Goal: Information Seeking & Learning: Find specific fact

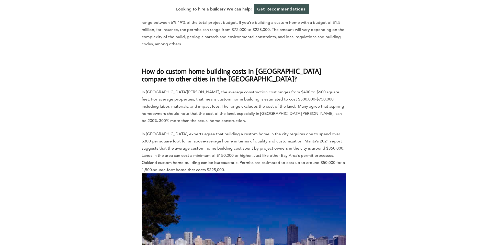
scroll to position [1262, 0]
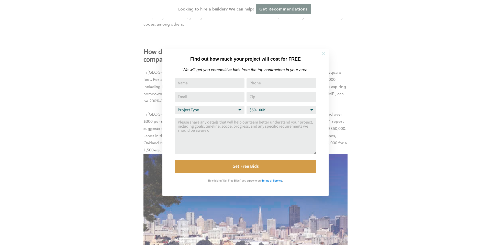
click at [324, 53] on icon at bounding box center [324, 54] width 4 height 4
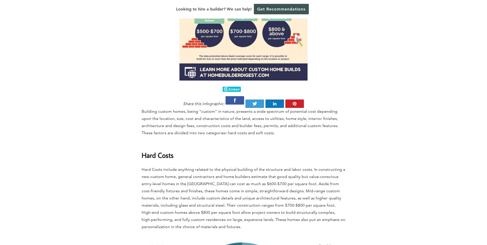
scroll to position [634, 0]
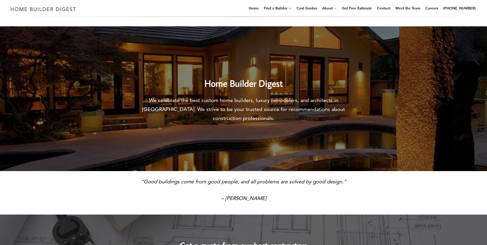
scroll to position [17, 0]
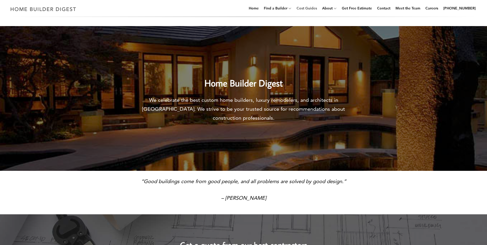
click at [314, 8] on link "Cost Guides" at bounding box center [307, 8] width 25 height 16
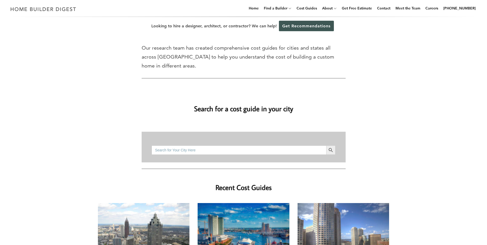
scroll to position [1, 0]
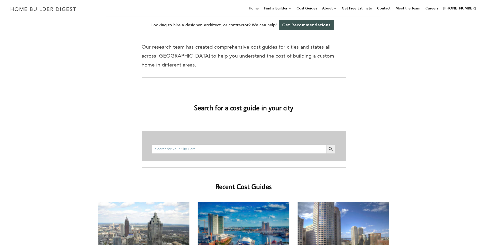
click at [205, 144] on input "Search for:" at bounding box center [239, 148] width 174 height 9
type input "walnut creek"
click at [326, 144] on button "Search Button" at bounding box center [330, 148] width 9 height 9
drag, startPoint x: 185, startPoint y: 141, endPoint x: 147, endPoint y: 138, distance: 38.5
click at [147, 138] on div "Search for: walnut creek Search Button" at bounding box center [244, 146] width 204 height 31
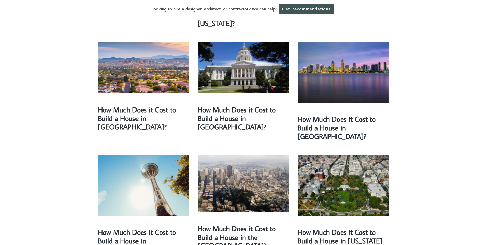
scroll to position [808, 0]
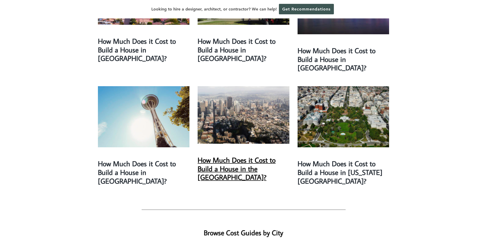
click at [245, 155] on link "How Much Does it Cost to Build a House in the [GEOGRAPHIC_DATA]?" at bounding box center [237, 168] width 78 height 27
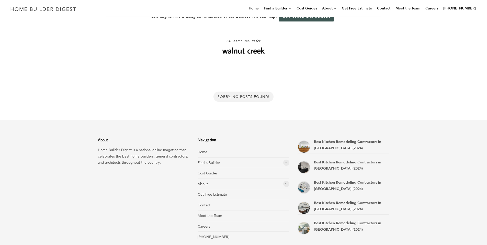
scroll to position [10, 0]
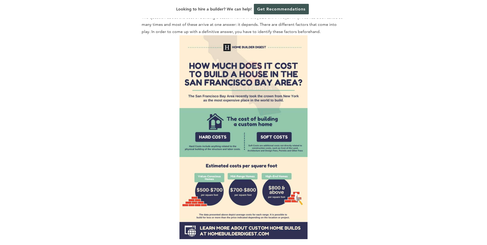
scroll to position [472, 0]
